Goal: Task Accomplishment & Management: Use online tool/utility

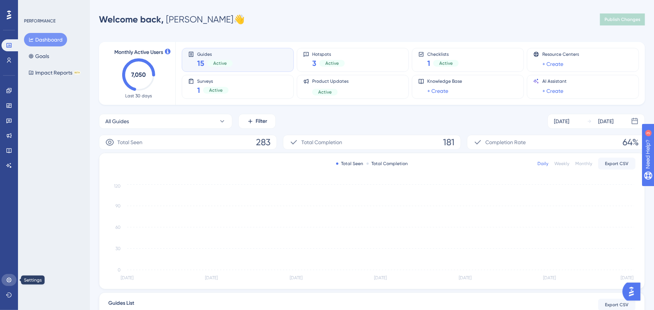
click at [7, 280] on icon at bounding box center [9, 280] width 6 height 6
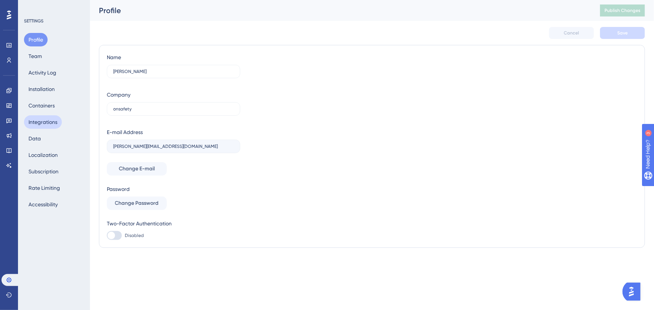
click at [48, 127] on button "Integrations" at bounding box center [43, 121] width 38 height 13
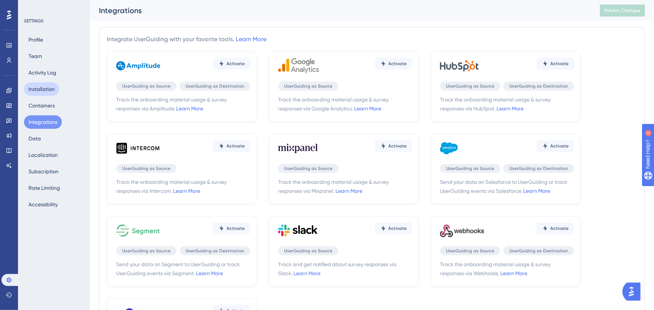
click at [39, 91] on button "Installation" at bounding box center [41, 88] width 35 height 13
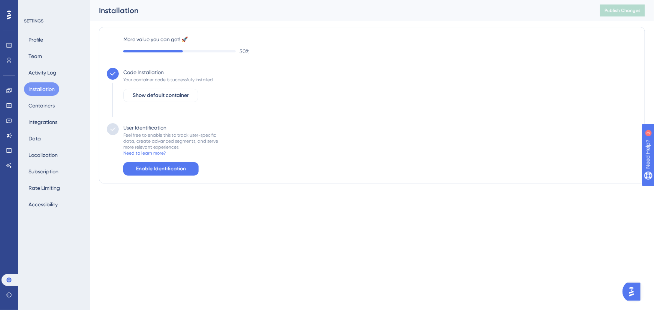
click at [140, 139] on div "Feel free to enable this to track user-specific data, create advanced segments,…" at bounding box center [170, 141] width 95 height 18
click at [7, 41] on link at bounding box center [8, 45] width 15 height 12
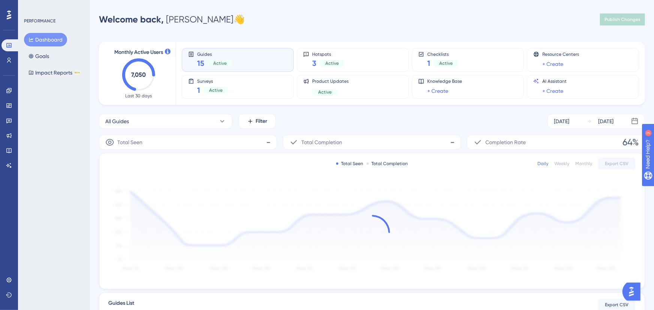
click at [7, 97] on div "Engagement Widgets Feedback Product Updates Knowledge Base AI Assistant" at bounding box center [8, 128] width 15 height 87
click at [11, 86] on link at bounding box center [8, 91] width 15 height 12
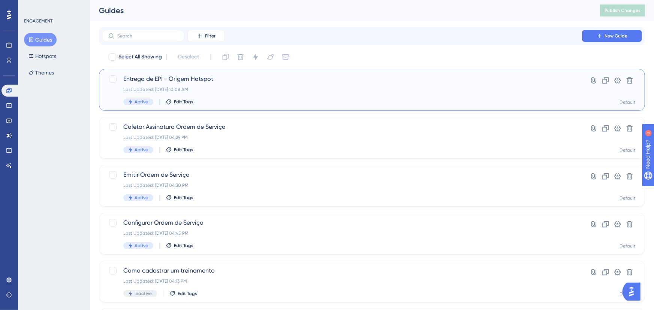
click at [210, 85] on div "Entrega de EPI - Origem Hotspot Last Updated: [DATE] 10:08 AM Active Edit Tags" at bounding box center [341, 90] width 437 height 31
